Goal: Transaction & Acquisition: Subscribe to service/newsletter

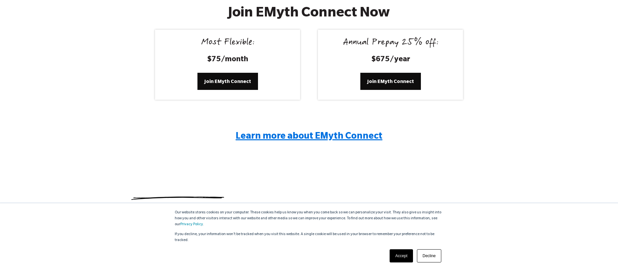
scroll to position [1261, 0]
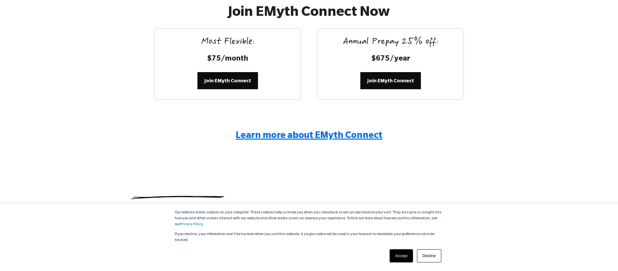
click at [294, 136] on span "Learn more about EMyth Connect" at bounding box center [309, 136] width 147 height 10
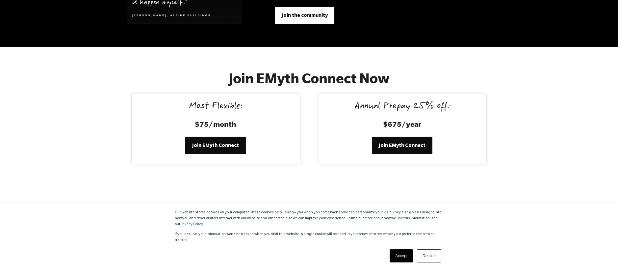
scroll to position [2665, 0]
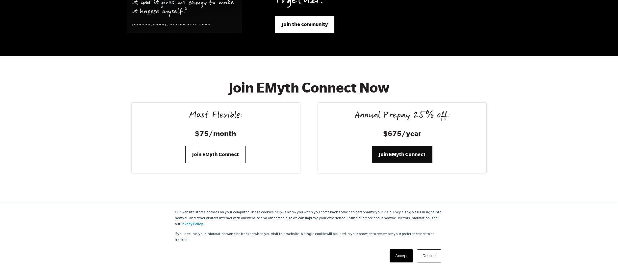
click at [209, 151] on span "Join EMyth Connect" at bounding box center [215, 154] width 47 height 7
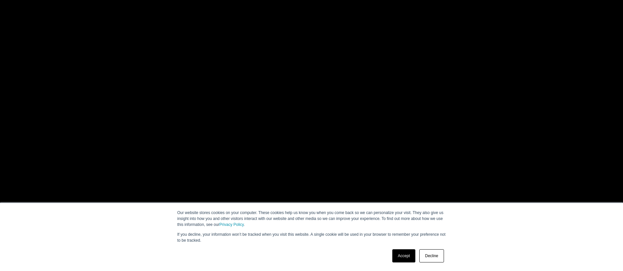
click at [406, 256] on link "Accept" at bounding box center [403, 255] width 23 height 13
